Goal: Task Accomplishment & Management: Use online tool/utility

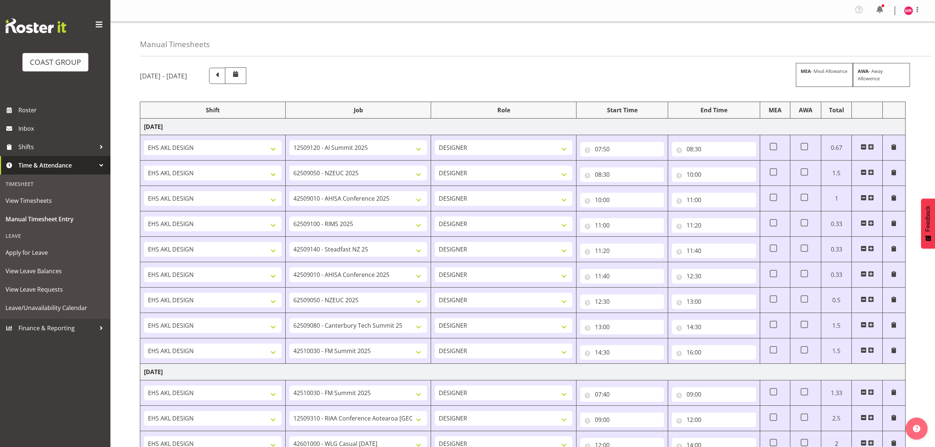
select select "1321"
select select "9449"
select select "1321"
select select "9204"
select select "1321"
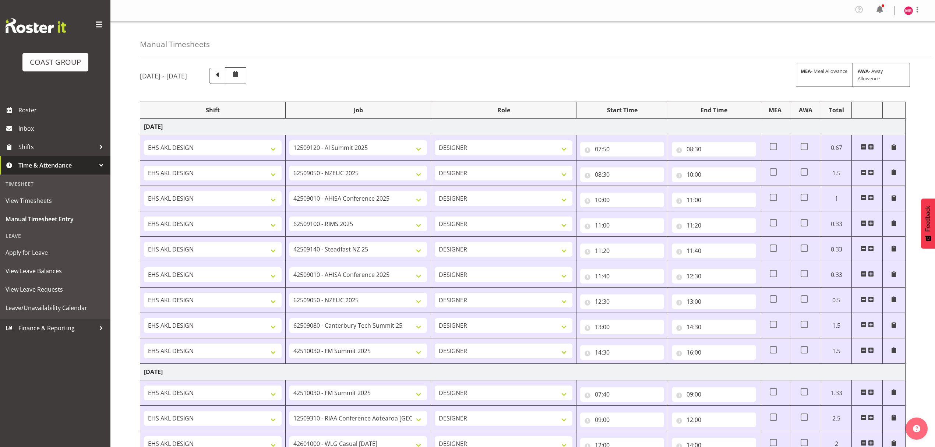
select select "8963"
select select "1321"
select select "9899"
select select "1321"
select select "10429"
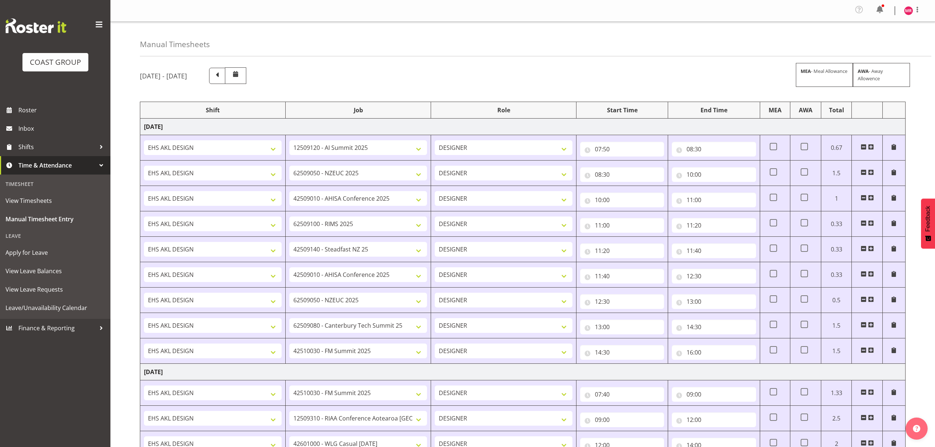
select select "1321"
select select "8963"
select select "1321"
select select "9204"
select select "1321"
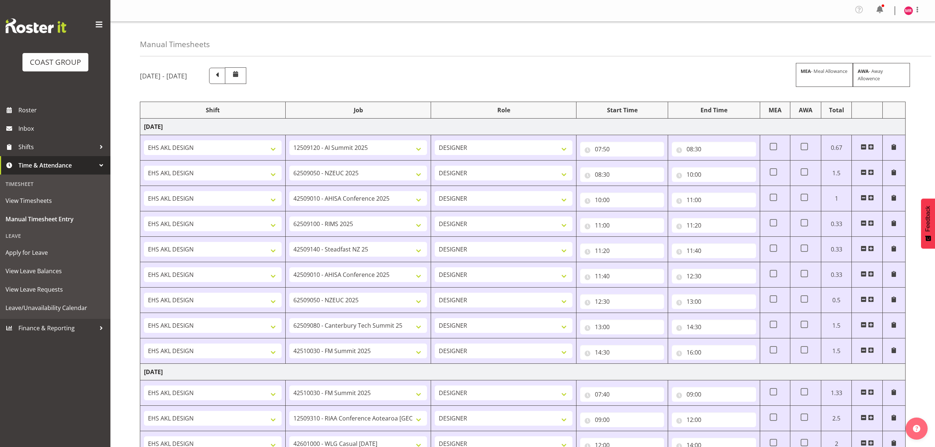
select select "9840"
select select "1321"
select select "9890"
select select "1321"
select select "9890"
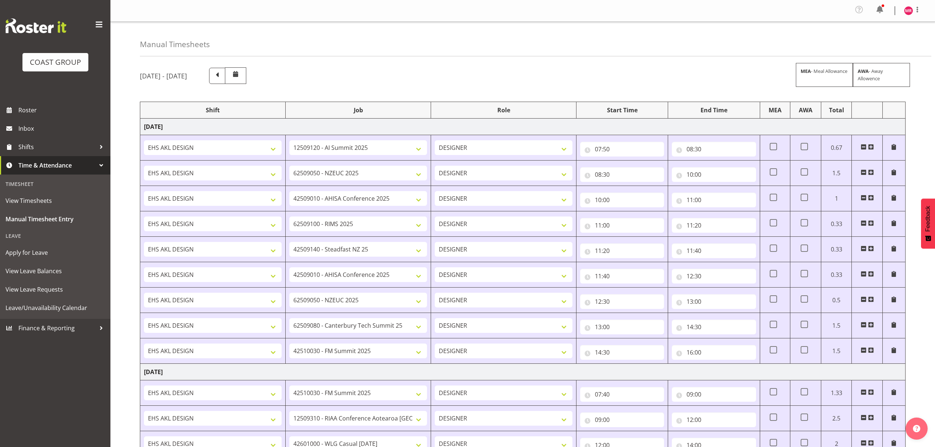
select select "1321"
select select "10407"
select select "1321"
select select "10332"
select select "1321"
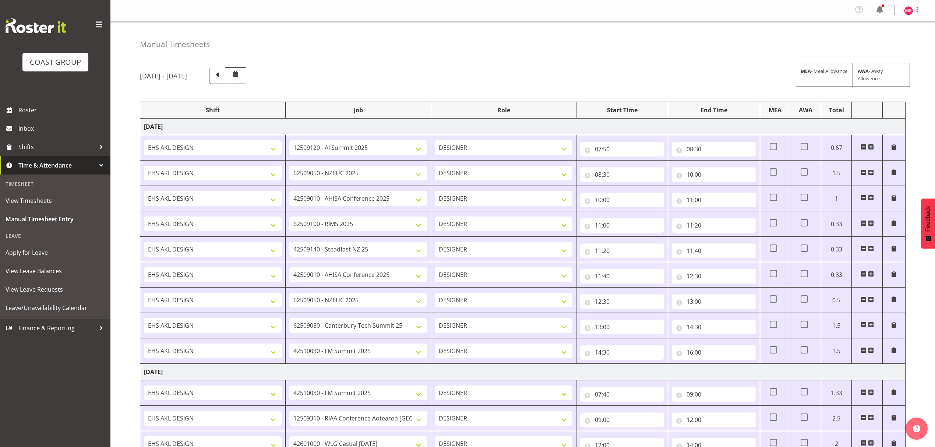
select select "8963"
select select "1321"
select select "8653"
select select "1321"
select select "10407"
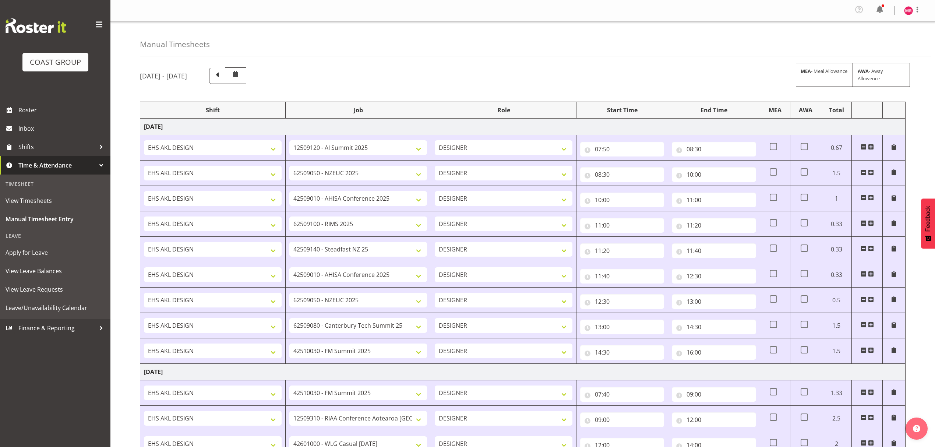
select select "1321"
select select "8963"
select select "1321"
select select "9890"
select select "1321"
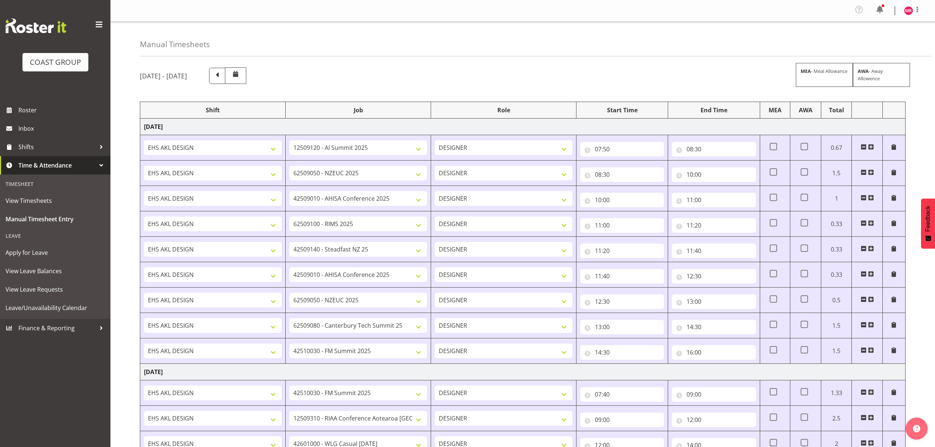
select select "8653"
select select "1321"
select select "10278"
select select "1321"
select select "9890"
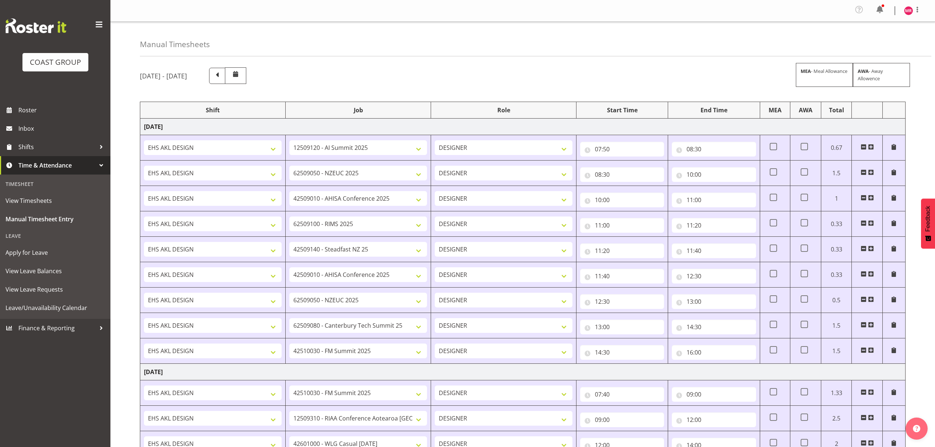
select select "1321"
select select "8653"
select select "1321"
select select "10407"
select select "1321"
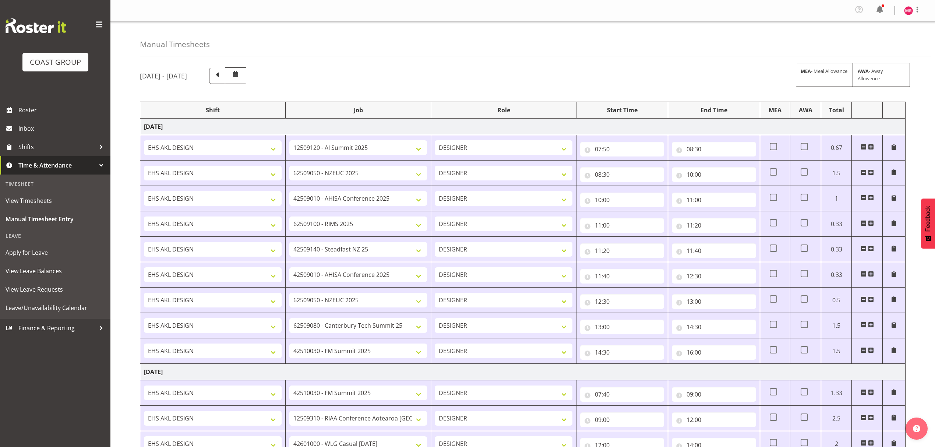
select select "10290"
select select "1321"
select select "9449"
select select "1321"
select select "9890"
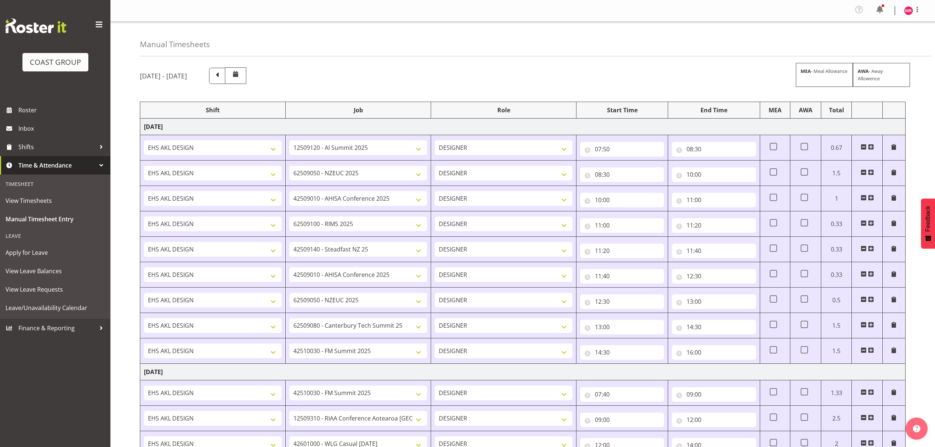
select select "1321"
select select "9235"
select select "1321"
select select "9410"
select select "1321"
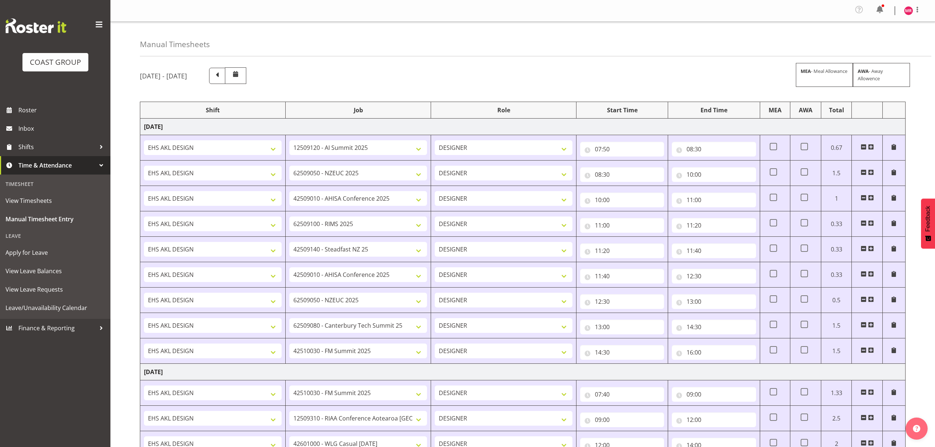
select select "10278"
select select "1321"
select select "10084"
select select "1321"
select select "9449"
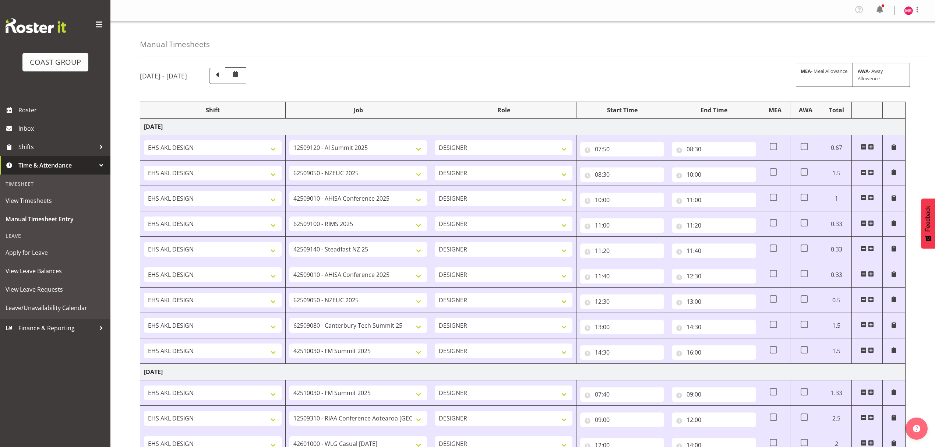
select select "1321"
select select "10290"
select select "1321"
select select "8653"
select select "1321"
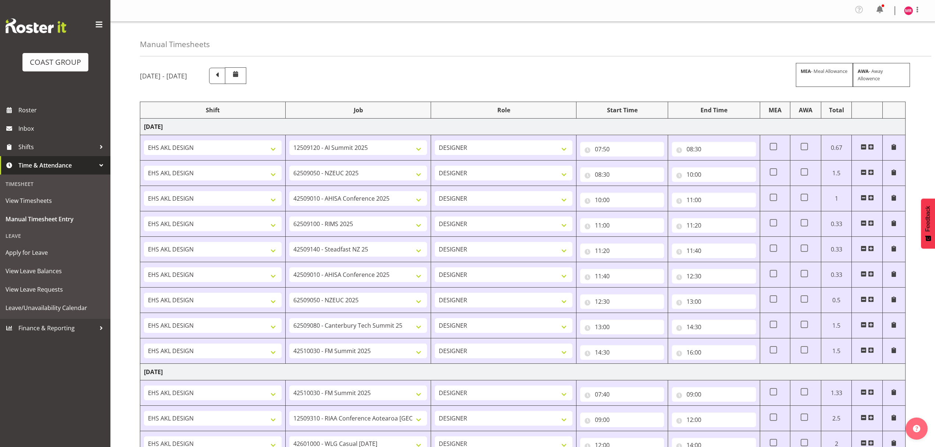
select select "9449"
select select "1321"
select select "9028"
select select "1321"
select select "8653"
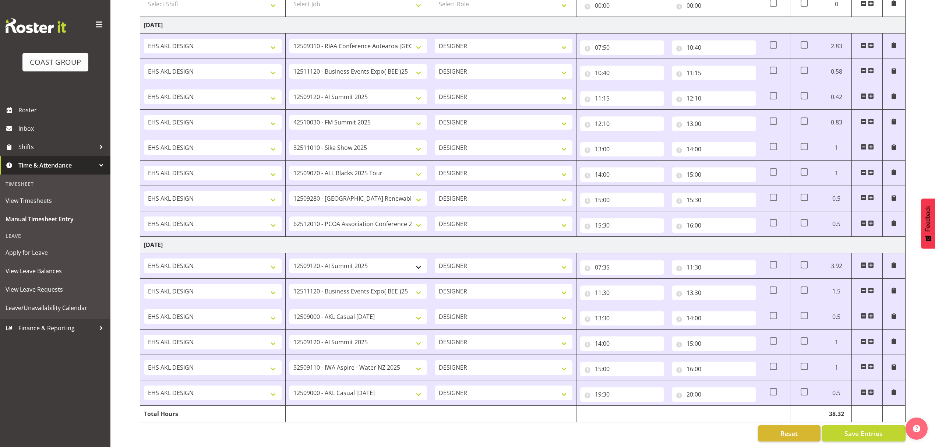
scroll to position [782, 0]
drag, startPoint x: 116, startPoint y: 47, endPoint x: 123, endPoint y: 25, distance: 22.6
